Goal: Task Accomplishment & Management: Use online tool/utility

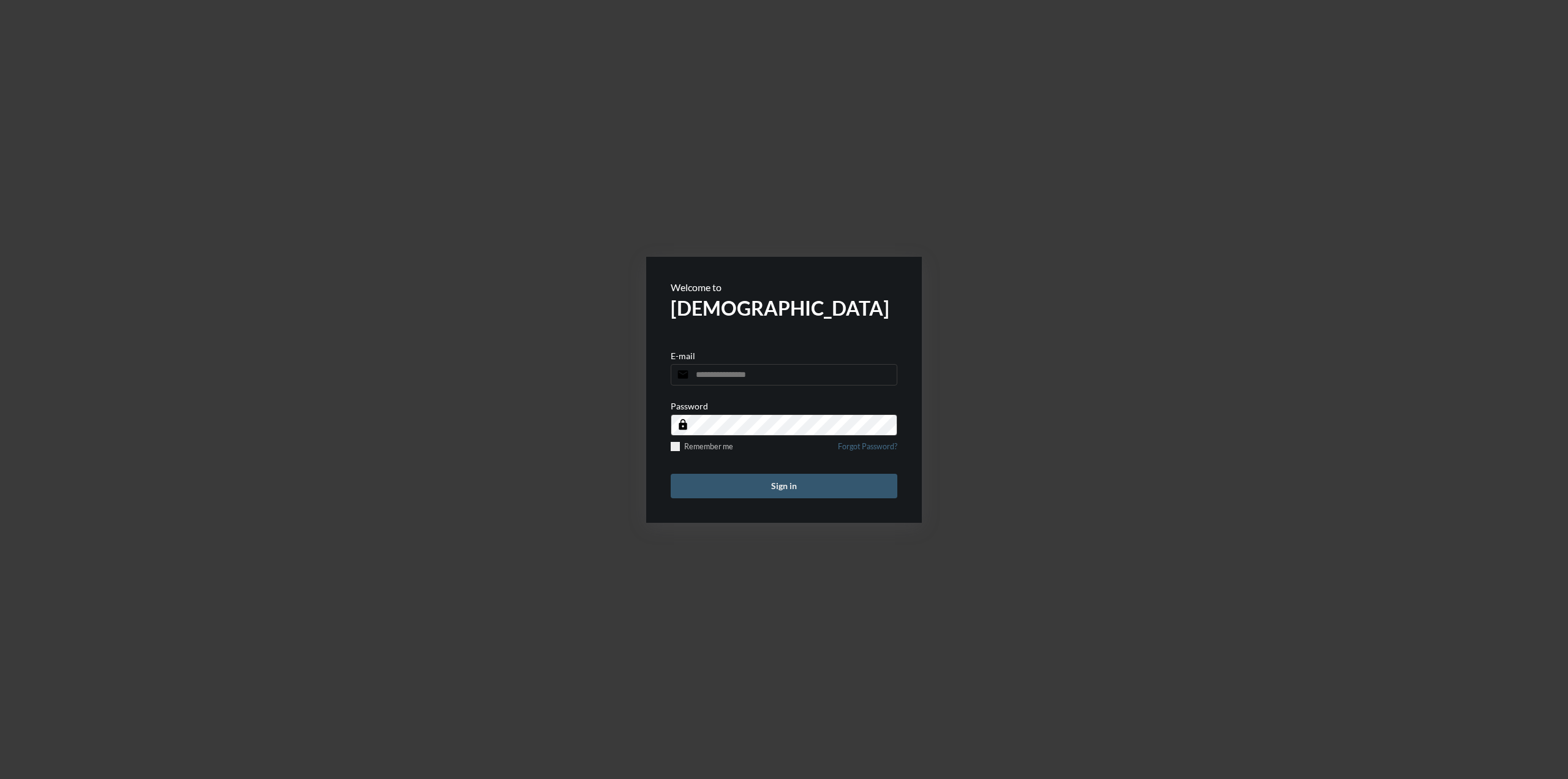
type input "**********"
click at [764, 494] on button "Sign in" at bounding box center [784, 486] width 227 height 24
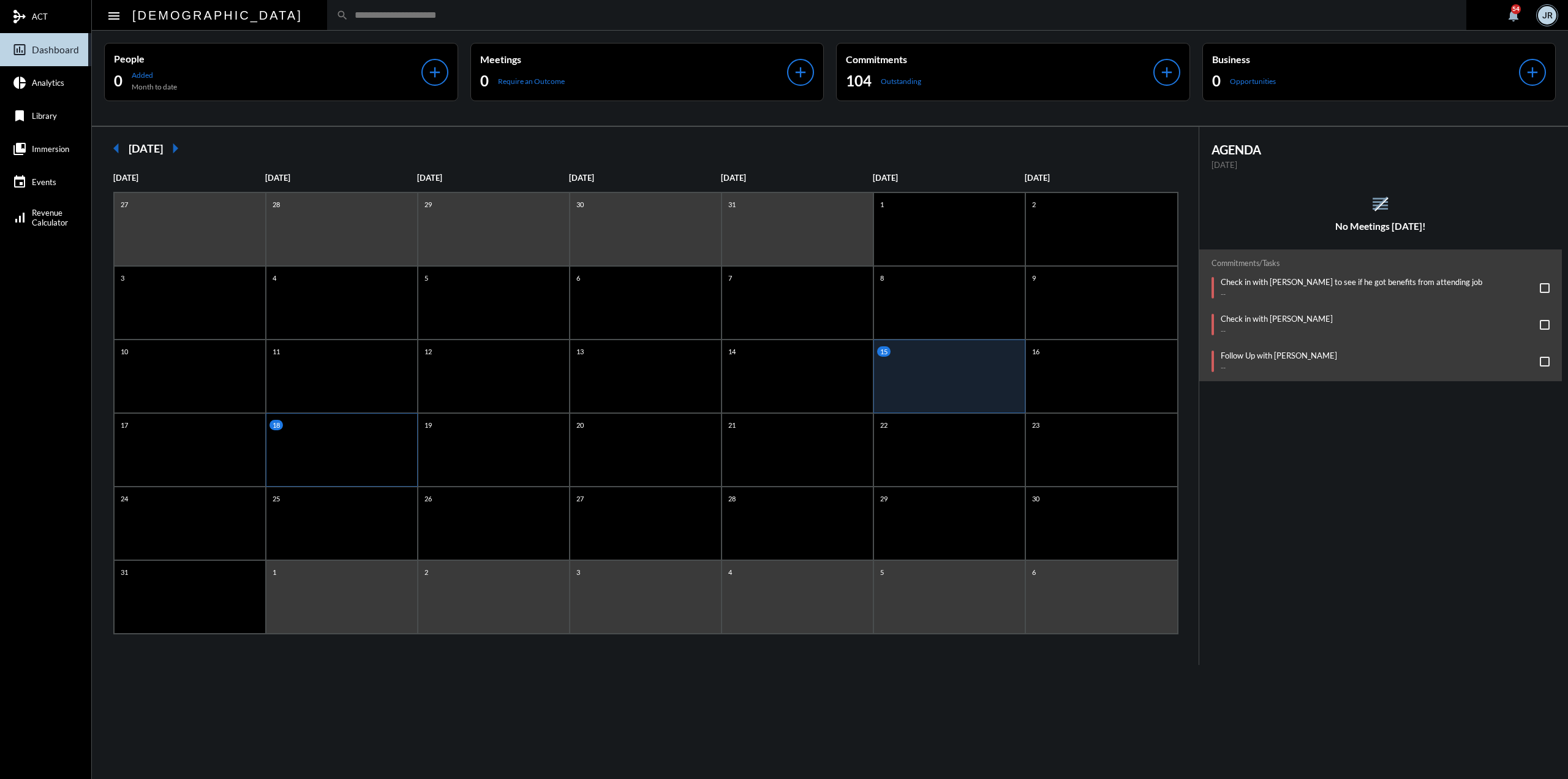
click at [383, 422] on div "18" at bounding box center [343, 425] width 147 height 11
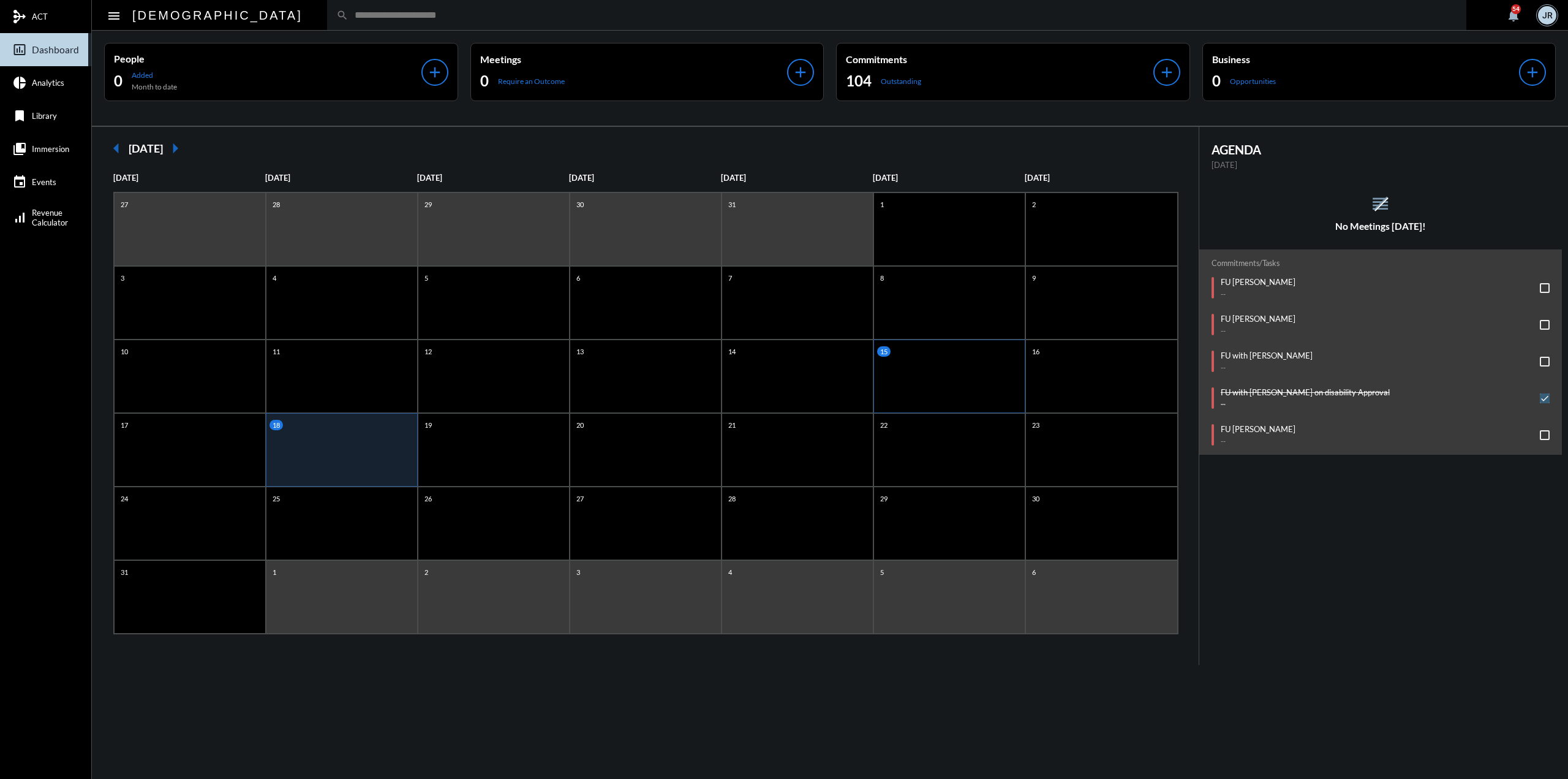
click at [961, 370] on div "15" at bounding box center [949, 376] width 152 height 73
